Goal: Task Accomplishment & Management: Manage account settings

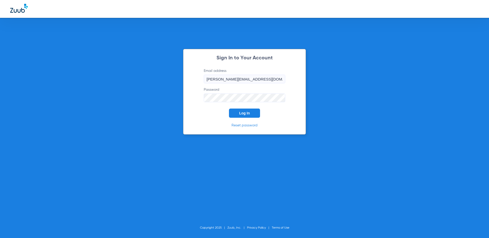
drag, startPoint x: 238, startPoint y: 109, endPoint x: 242, endPoint y: 112, distance: 4.8
click at [239, 110] on button "Log In" at bounding box center [244, 112] width 31 height 9
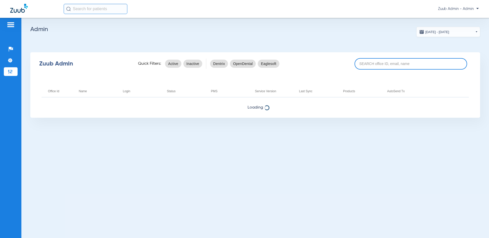
click at [396, 66] on input at bounding box center [410, 63] width 113 height 11
paste input "17006788"
type input "17006788"
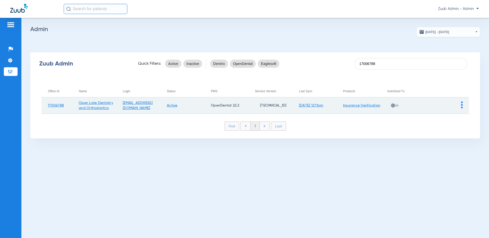
click at [461, 104] on img at bounding box center [462, 104] width 2 height 7
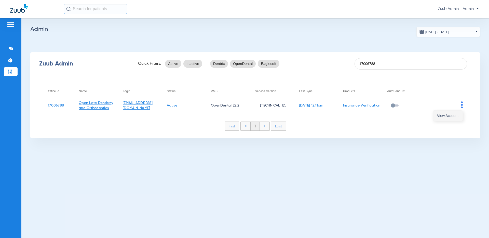
click at [458, 114] on span "View Account" at bounding box center [447, 116] width 21 height 4
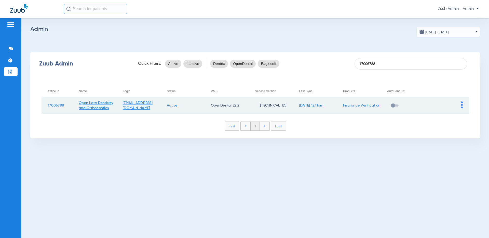
click at [461, 105] on img at bounding box center [462, 104] width 2 height 7
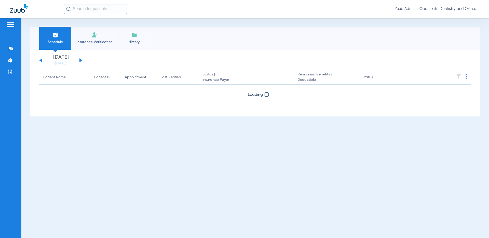
click at [452, 119] on div "Schedule Insurance Verification History [DATE] [DATE] [DATE] [DATE] [DATE] [DAT…" at bounding box center [255, 128] width 468 height 220
click at [10, 88] on img at bounding box center [10, 89] width 5 height 5
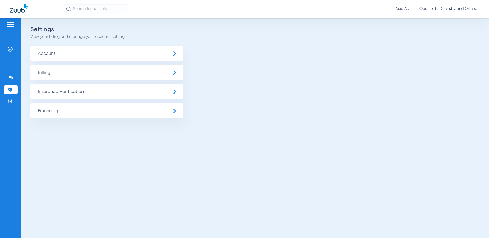
click at [91, 55] on span "Account" at bounding box center [106, 53] width 153 height 15
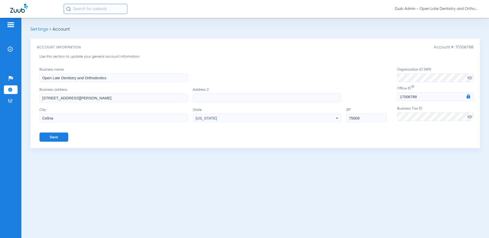
click at [470, 116] on span "visibility_off" at bounding box center [469, 116] width 5 height 5
click at [393, 116] on form "Business name Open Late Dentistry and Orthodontics Business address [STREET_ADD…" at bounding box center [256, 104] width 434 height 75
click at [11, 49] on img at bounding box center [10, 49] width 5 height 5
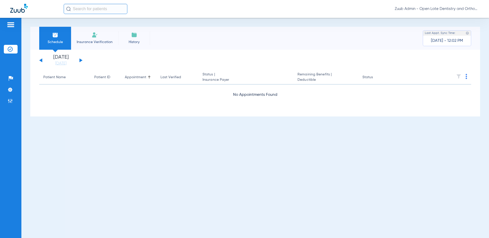
click at [81, 60] on button at bounding box center [80, 60] width 3 height 4
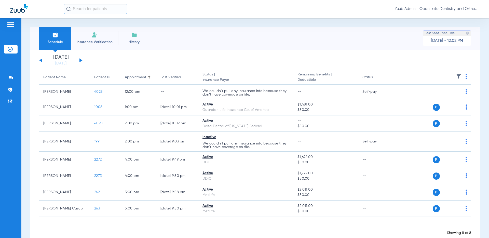
click at [81, 60] on button at bounding box center [80, 60] width 3 height 4
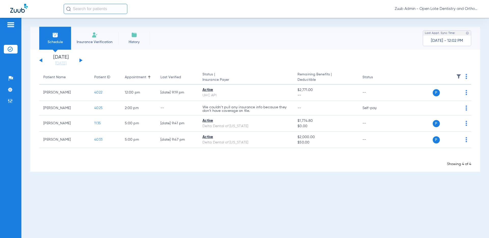
click at [81, 60] on button at bounding box center [80, 60] width 3 height 4
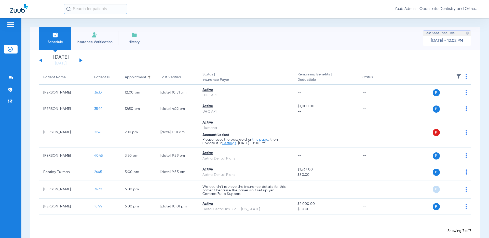
click at [81, 60] on button at bounding box center [80, 60] width 3 height 4
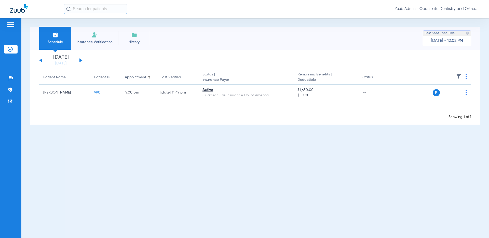
click at [81, 60] on button at bounding box center [80, 60] width 3 height 4
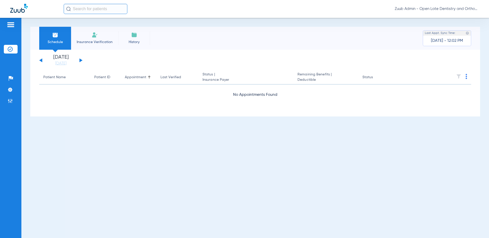
click at [81, 60] on button at bounding box center [80, 60] width 3 height 4
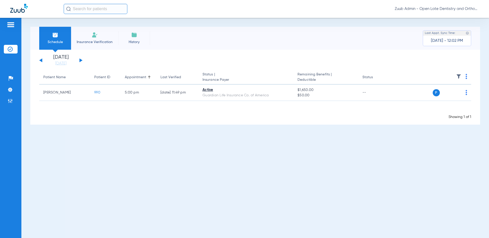
click at [81, 60] on button at bounding box center [80, 60] width 3 height 4
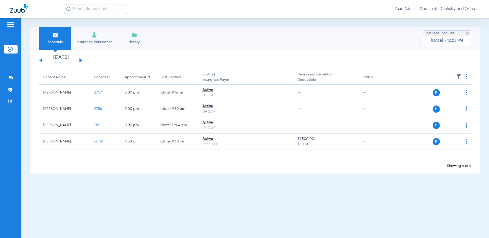
click at [81, 60] on button at bounding box center [80, 60] width 3 height 4
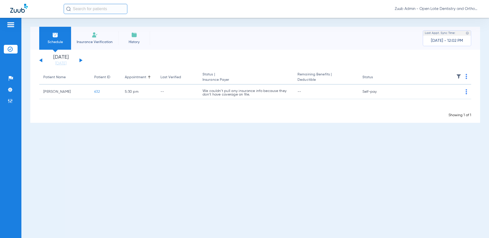
click at [81, 60] on button at bounding box center [80, 60] width 3 height 4
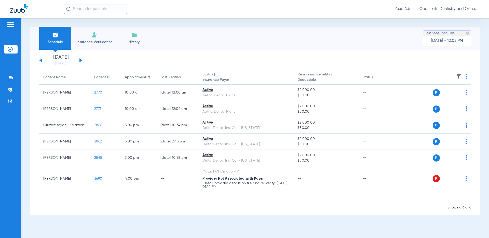
click at [81, 60] on button at bounding box center [80, 60] width 3 height 4
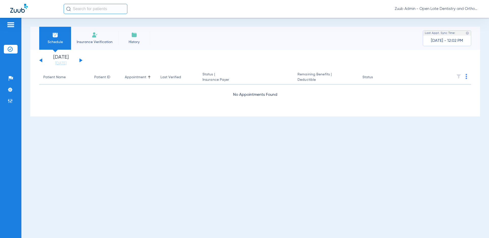
click at [81, 60] on button at bounding box center [80, 60] width 3 height 4
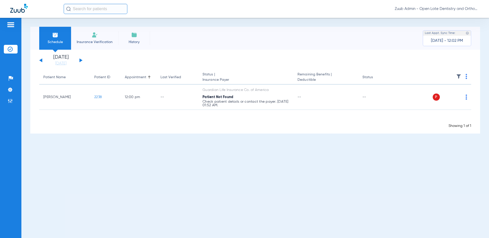
click at [81, 60] on button at bounding box center [80, 60] width 3 height 4
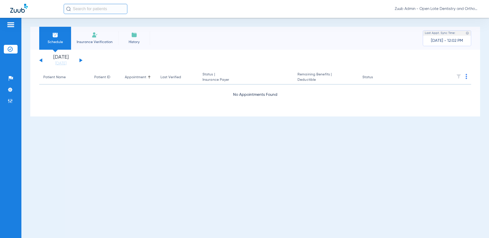
click at [81, 60] on button at bounding box center [80, 60] width 3 height 4
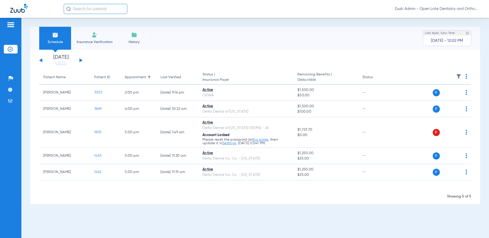
click at [80, 60] on button at bounding box center [80, 60] width 3 height 4
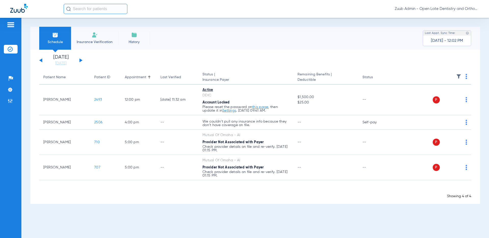
click at [80, 60] on button at bounding box center [80, 60] width 3 height 4
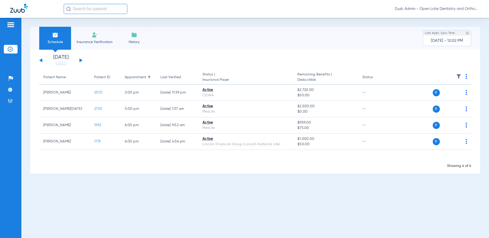
click at [80, 60] on button at bounding box center [80, 60] width 3 height 4
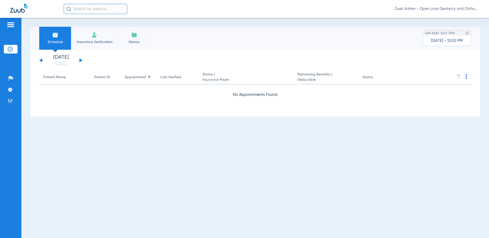
click at [80, 60] on button at bounding box center [80, 60] width 3 height 4
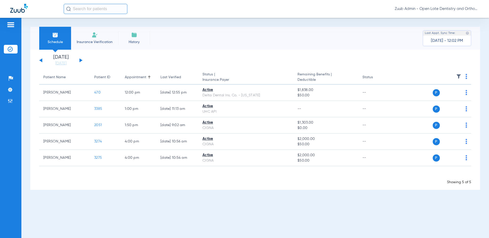
click at [80, 60] on button at bounding box center [80, 60] width 3 height 4
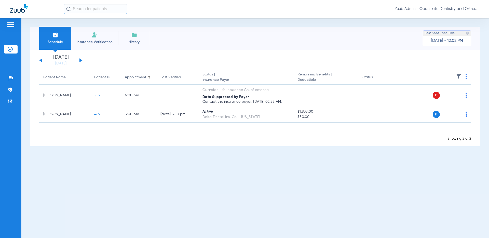
click at [80, 60] on button at bounding box center [80, 60] width 3 height 4
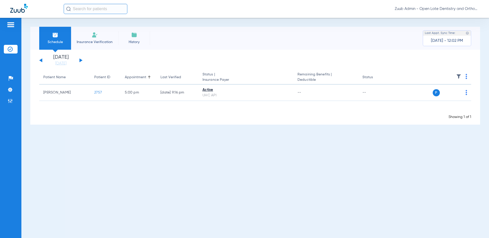
click at [80, 60] on button at bounding box center [80, 60] width 3 height 4
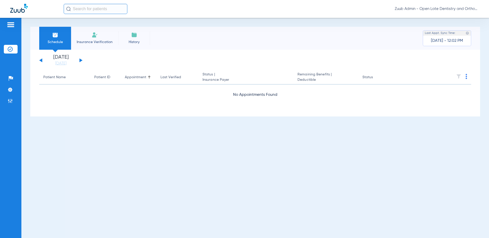
click at [80, 60] on button at bounding box center [80, 60] width 3 height 4
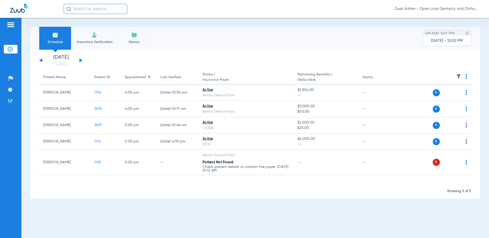
click at [80, 60] on button at bounding box center [80, 60] width 3 height 4
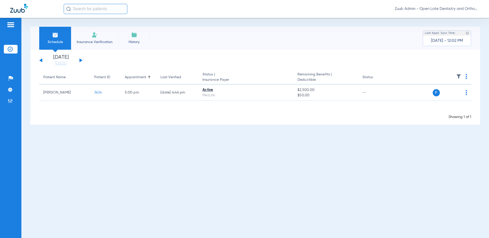
click at [80, 60] on button at bounding box center [80, 60] width 3 height 4
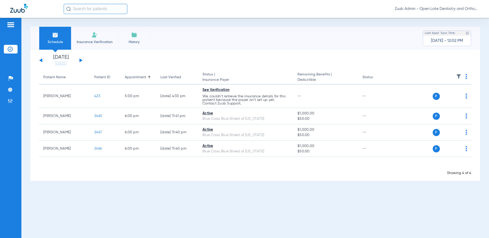
click at [80, 60] on button at bounding box center [80, 60] width 3 height 4
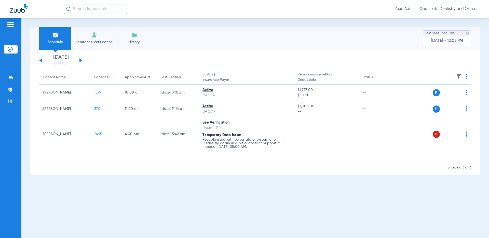
click at [80, 60] on button at bounding box center [80, 60] width 3 height 4
